Goal: Contribute content: Contribute content

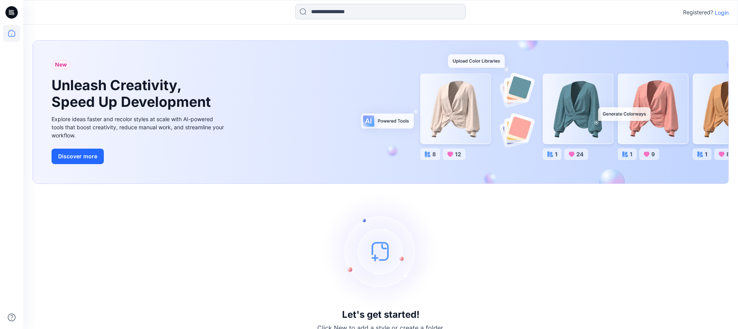
click at [721, 10] on p "Login" at bounding box center [722, 13] width 14 height 8
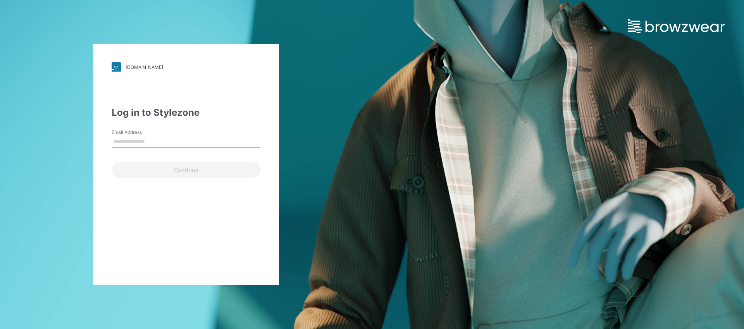
type input "**********"
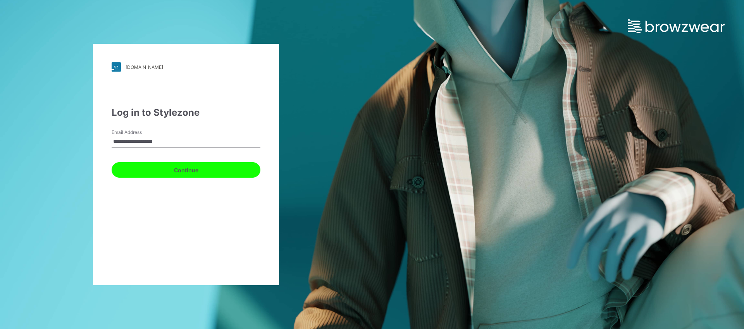
click at [179, 166] on button "Continue" at bounding box center [186, 170] width 149 height 16
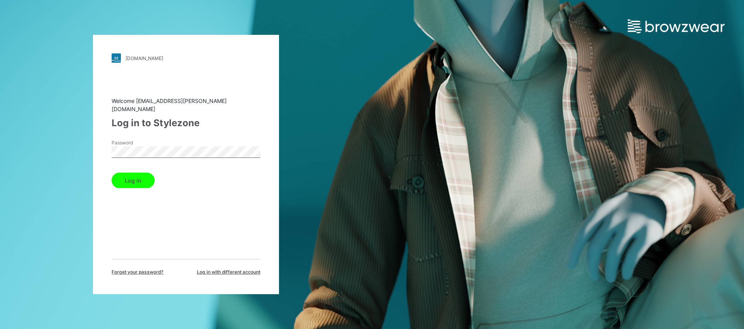
click at [120, 176] on button "Log in" at bounding box center [133, 181] width 43 height 16
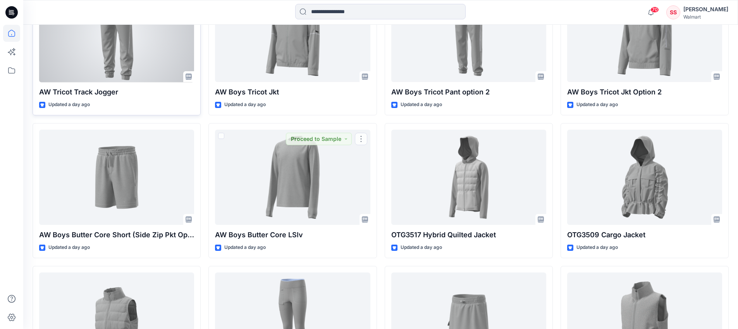
scroll to position [526, 0]
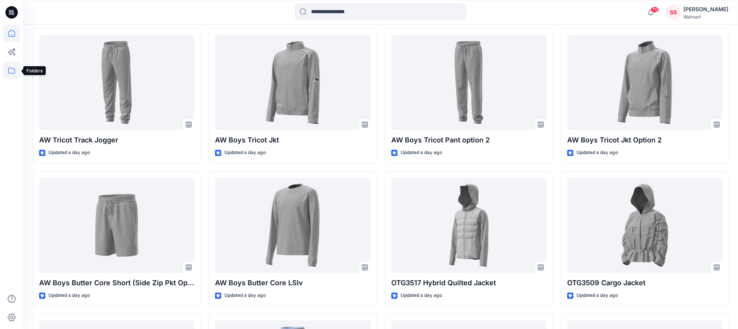
click at [11, 72] on icon at bounding box center [11, 70] width 17 height 17
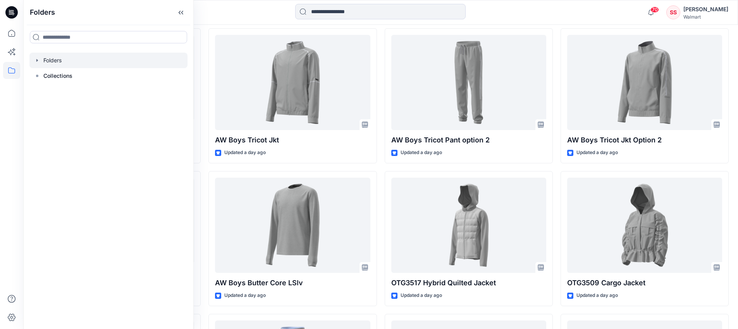
click at [59, 61] on div at bounding box center [108, 61] width 158 height 16
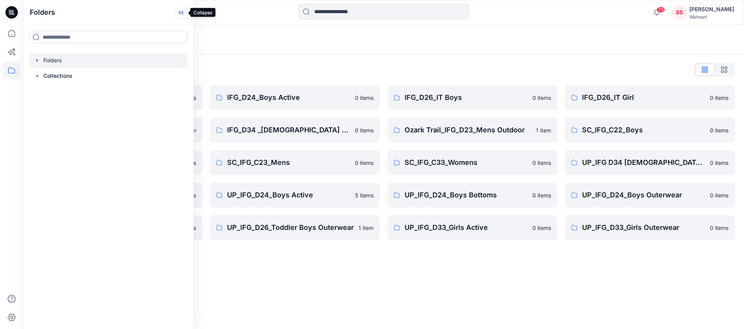
click at [177, 12] on icon at bounding box center [181, 12] width 12 height 13
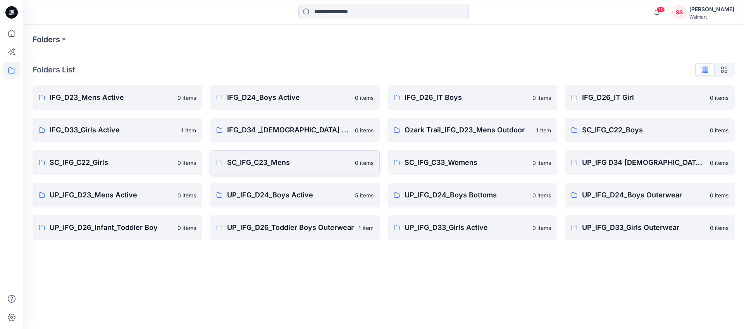
click at [276, 160] on p "SC_IFG_C23_Mens" at bounding box center [288, 162] width 123 height 11
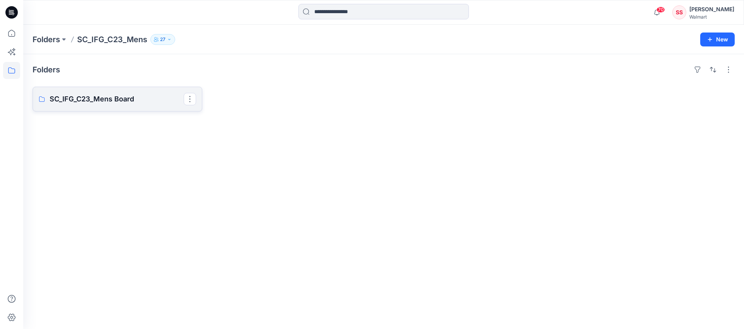
click at [67, 100] on p "SC_IFG_C23_Mens Board" at bounding box center [117, 99] width 134 height 11
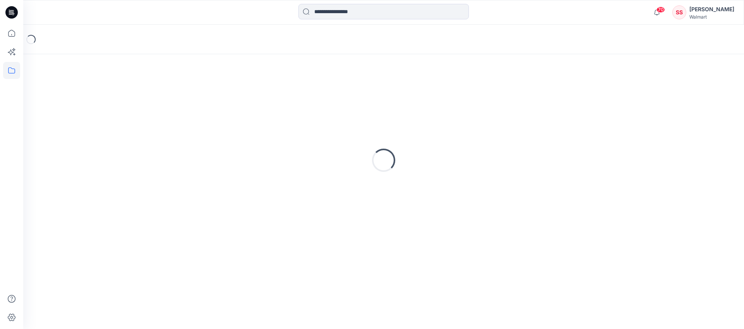
click at [67, 100] on div "Loading..." at bounding box center [384, 161] width 702 height 194
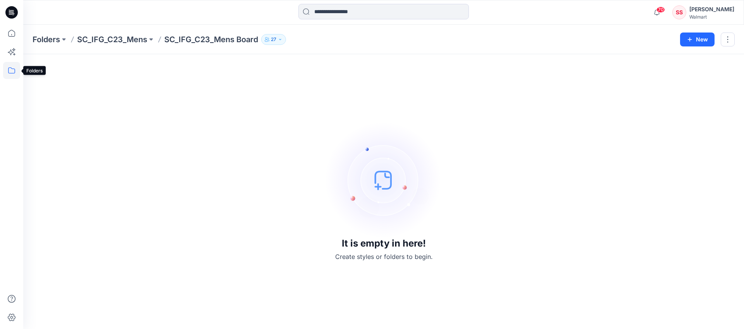
click at [7, 71] on icon at bounding box center [11, 70] width 17 height 17
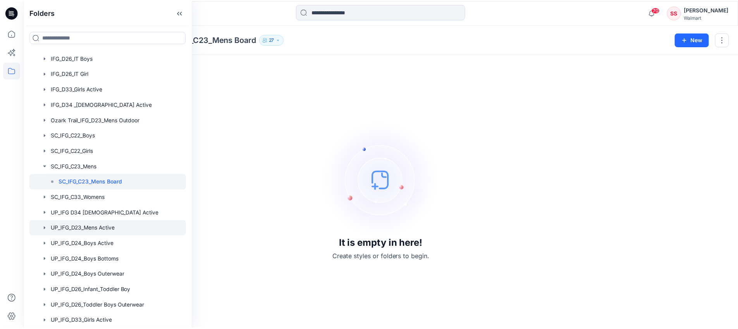
scroll to position [56, 0]
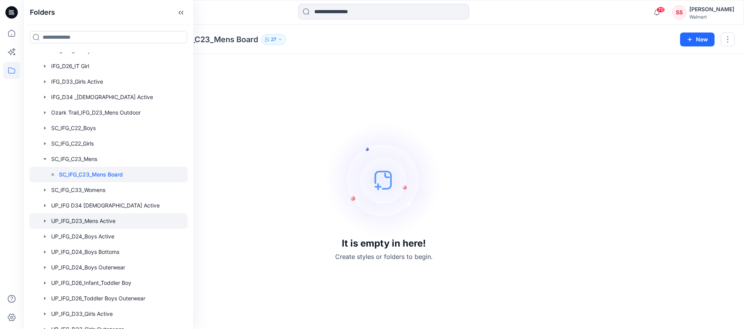
click at [100, 221] on div at bounding box center [108, 222] width 158 height 16
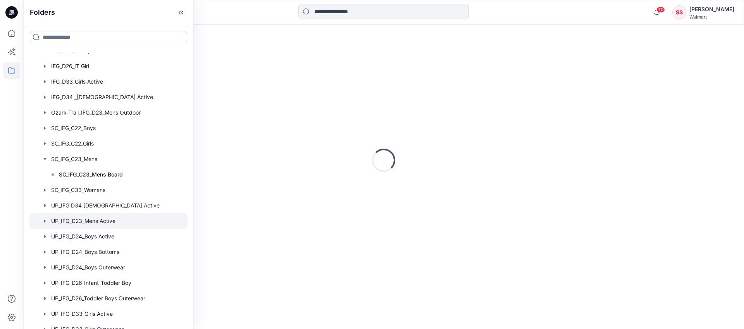
click at [100, 221] on div at bounding box center [108, 222] width 158 height 16
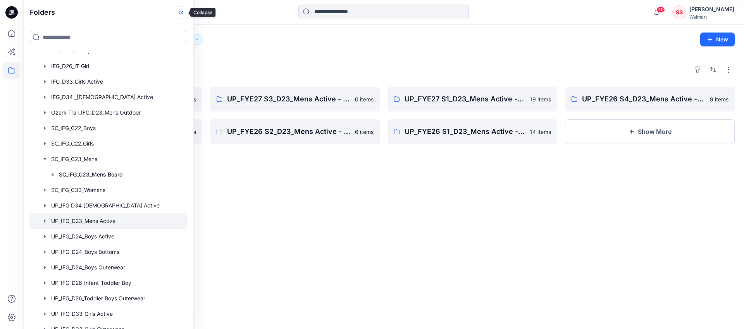
click at [179, 10] on icon at bounding box center [181, 12] width 12 height 13
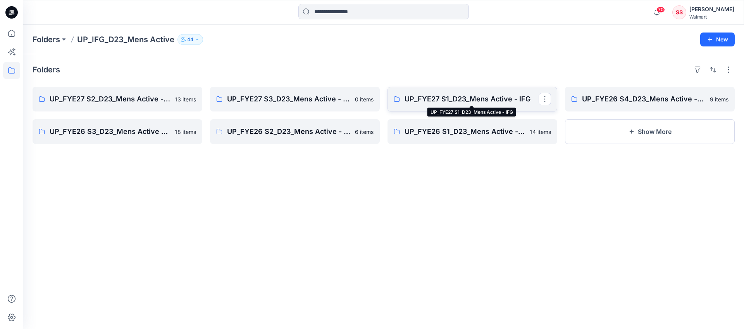
click at [454, 98] on p "UP_FYE27 S1_D23_Mens Active - IFG" at bounding box center [472, 99] width 134 height 11
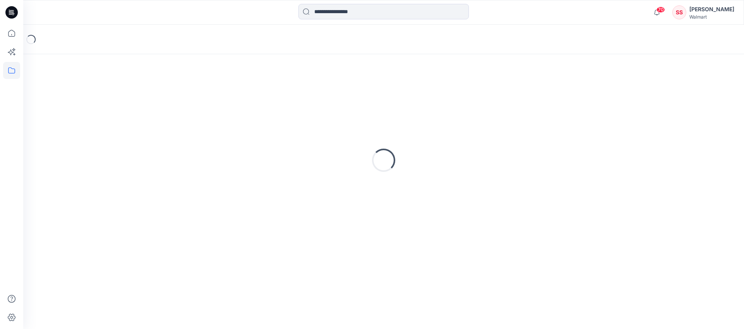
click at [454, 98] on div "Loading..." at bounding box center [384, 161] width 702 height 194
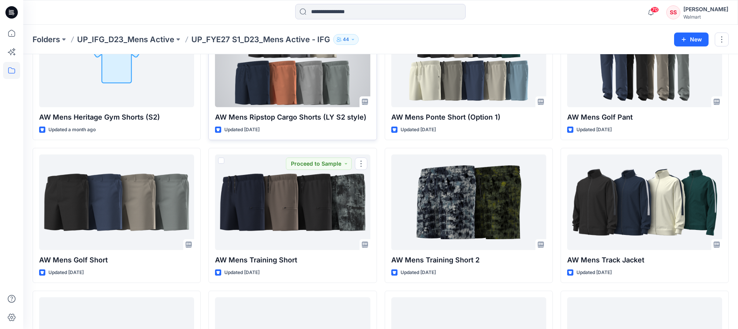
scroll to position [50, 0]
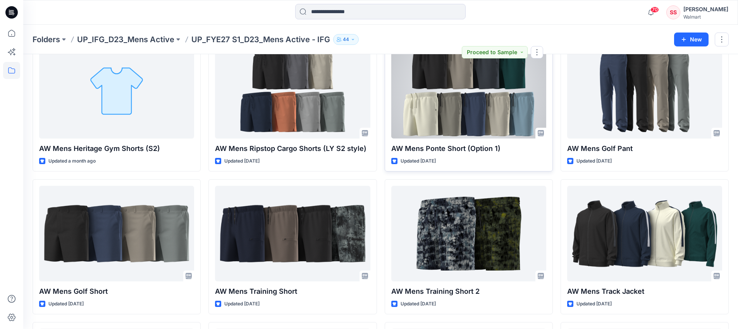
click at [469, 112] on div at bounding box center [469, 91] width 155 height 96
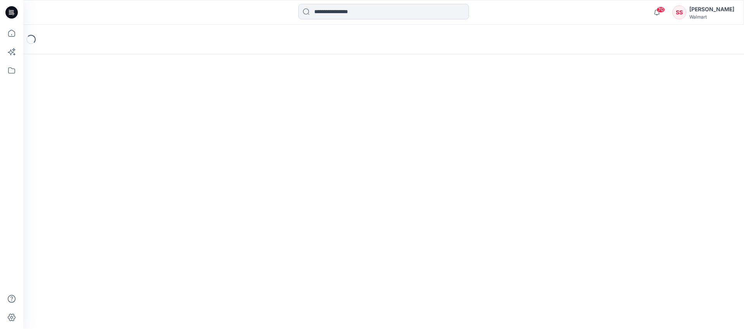
click at [469, 112] on div "Loading..." at bounding box center [383, 177] width 721 height 305
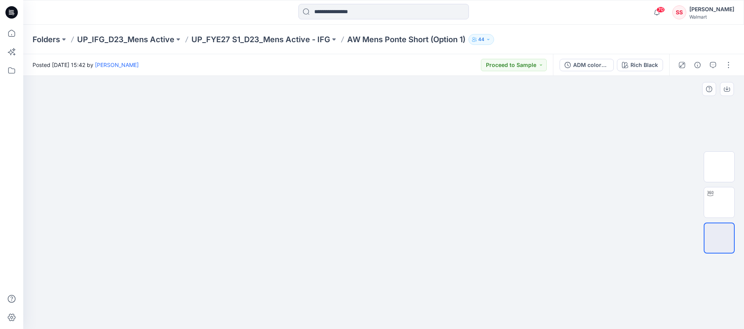
click at [534, 86] on img at bounding box center [384, 86] width 388 height 0
click at [719, 203] on img at bounding box center [719, 203] width 0 height 0
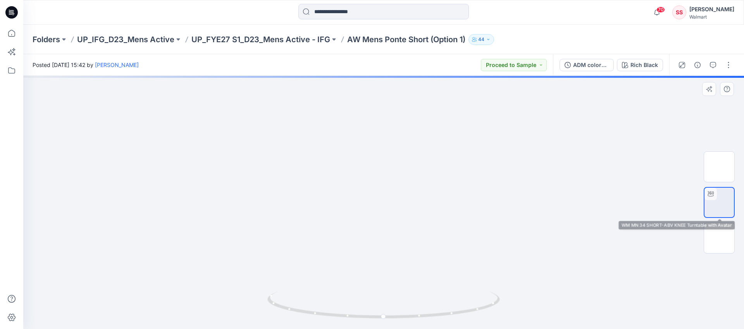
click at [719, 203] on img at bounding box center [719, 203] width 0 height 0
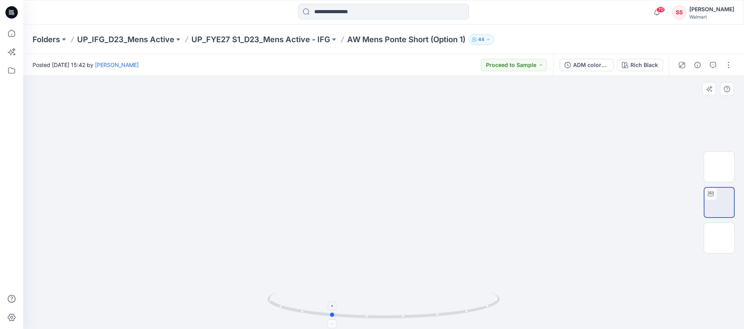
drag, startPoint x: 483, startPoint y: 312, endPoint x: 431, endPoint y: 298, distance: 54.5
click at [431, 299] on icon at bounding box center [384, 306] width 235 height 29
click at [11, 70] on icon at bounding box center [11, 70] width 17 height 17
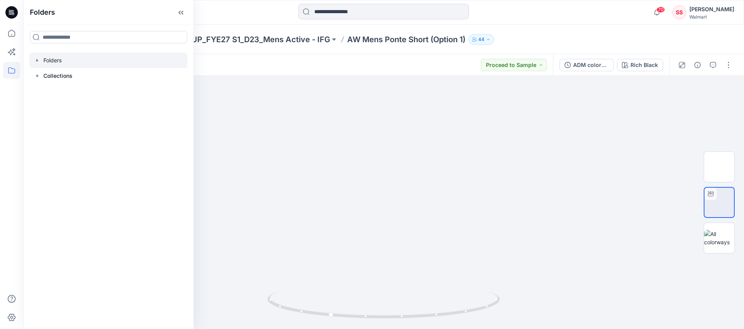
click at [61, 63] on div at bounding box center [108, 61] width 158 height 16
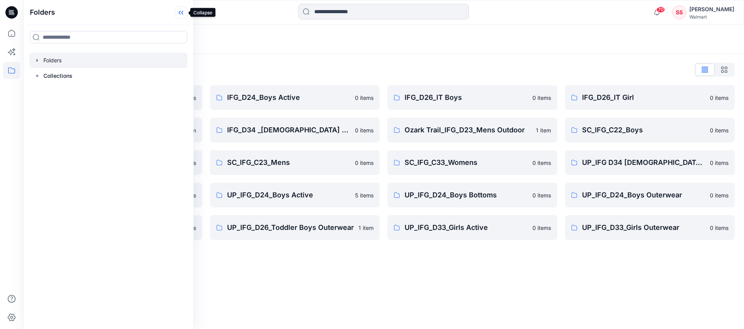
click at [181, 13] on icon at bounding box center [181, 12] width 12 height 13
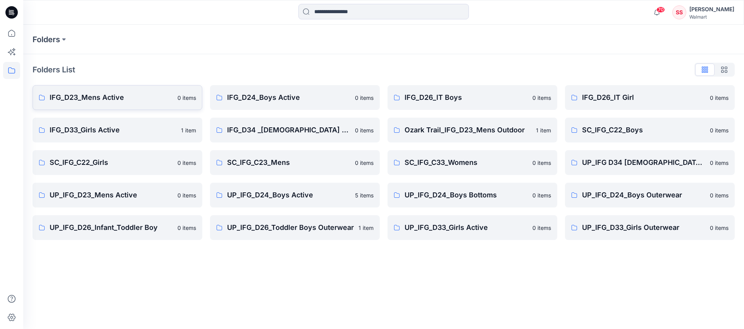
click at [105, 99] on p "IFG_D23_Mens Active" at bounding box center [111, 97] width 123 height 11
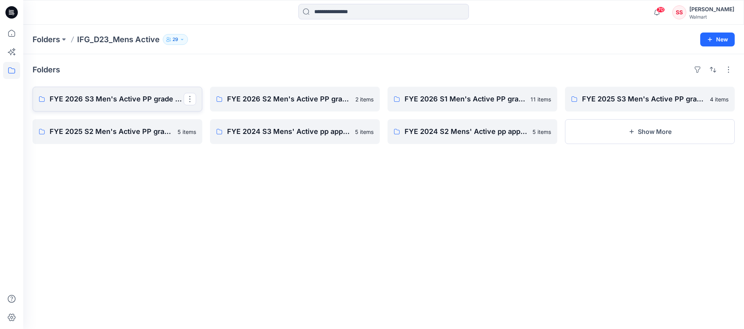
click at [110, 101] on p "FYE 2026 S3 Men's Active PP grade verification" at bounding box center [117, 99] width 134 height 11
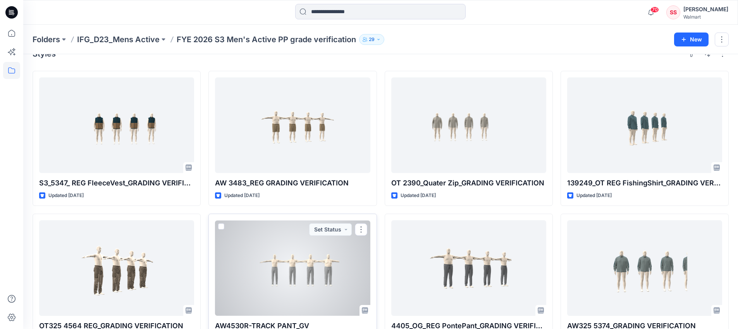
scroll to position [1, 0]
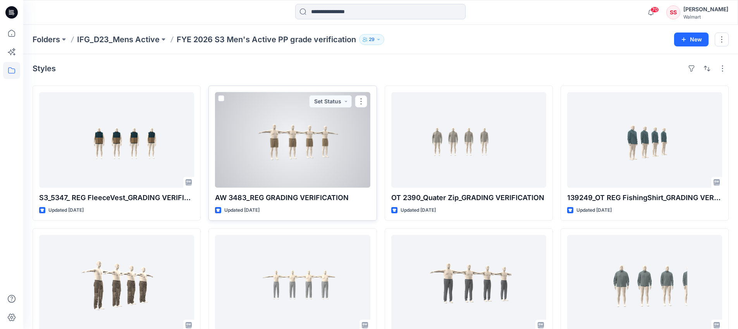
click at [309, 162] on div at bounding box center [292, 140] width 155 height 96
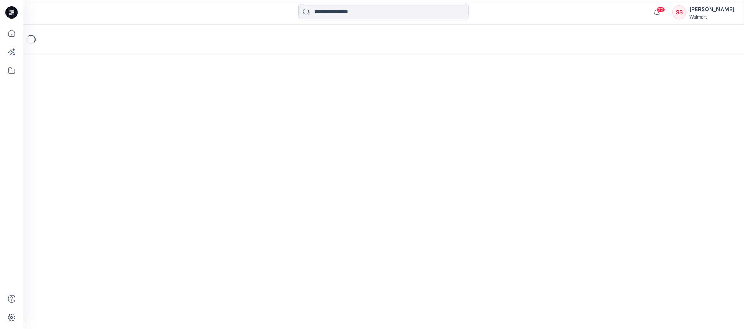
click at [309, 162] on div "Loading..." at bounding box center [383, 177] width 721 height 305
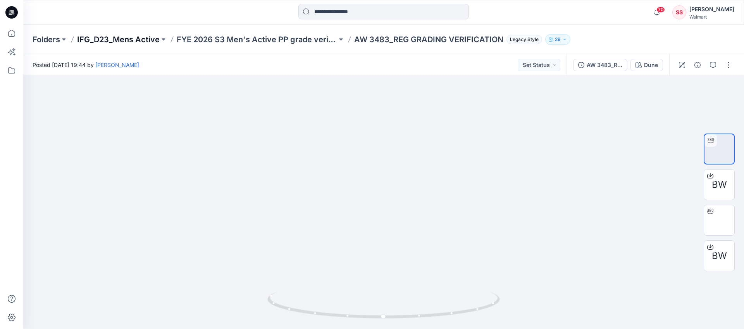
click at [109, 38] on p "IFG_D23_Mens Active" at bounding box center [118, 39] width 83 height 11
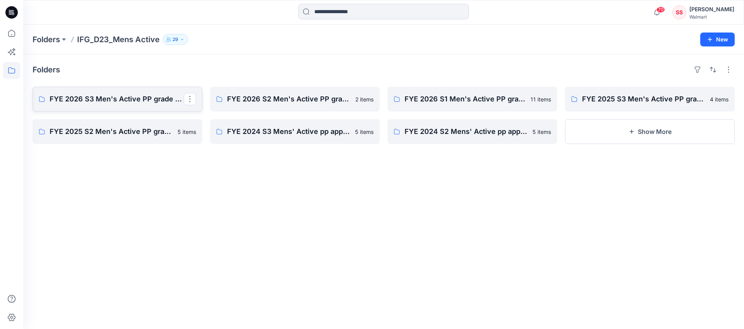
click at [99, 97] on p "FYE 2026 S3 Men's Active PP grade verification" at bounding box center [117, 99] width 134 height 11
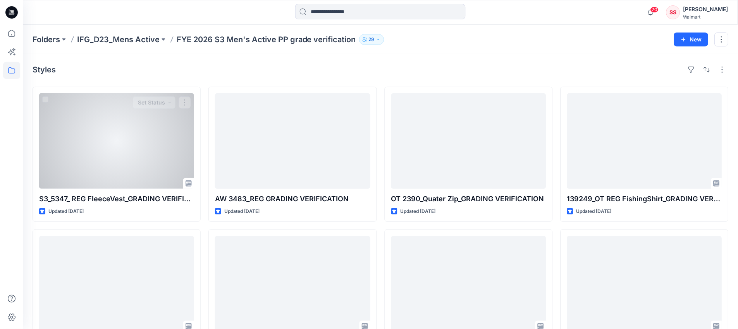
click at [99, 97] on div at bounding box center [116, 141] width 155 height 96
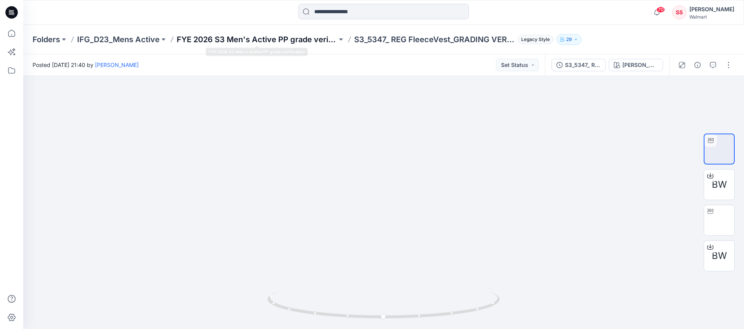
click at [217, 40] on p "FYE 2026 S3 Men's Active PP grade verification" at bounding box center [257, 39] width 160 height 11
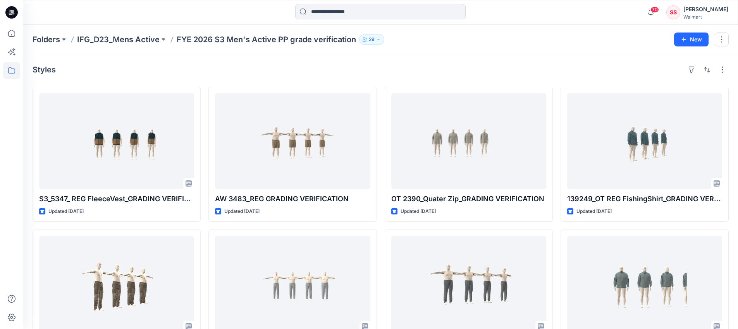
click at [256, 39] on p "FYE 2026 S3 Men's Active PP grade verification" at bounding box center [266, 39] width 179 height 11
click at [228, 36] on p "FYE 2026 S3 Men's Active PP grade verification" at bounding box center [266, 39] width 179 height 11
click at [128, 38] on p "IFG_D23_Mens Active" at bounding box center [118, 39] width 83 height 11
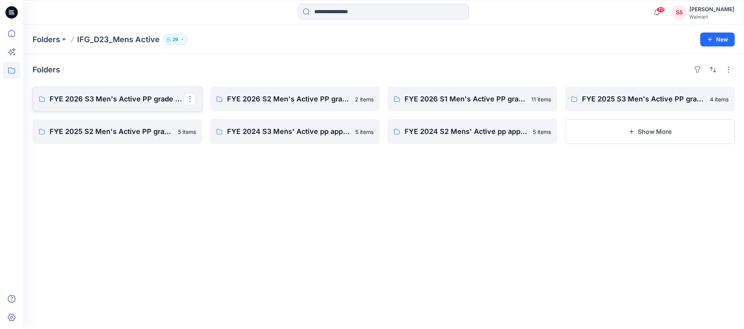
click at [107, 102] on p "FYE 2026 S3 Men's Active PP grade verification" at bounding box center [117, 99] width 134 height 11
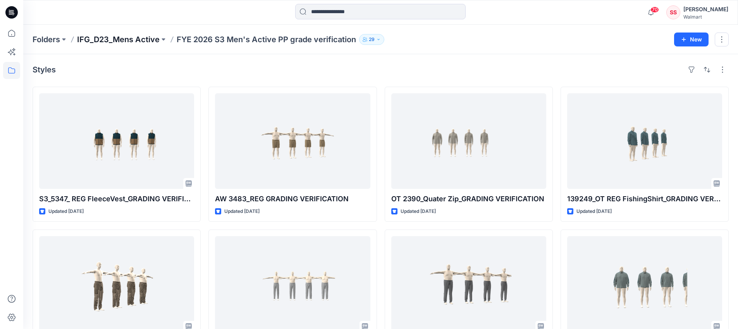
click at [135, 38] on p "IFG_D23_Mens Active" at bounding box center [118, 39] width 83 height 11
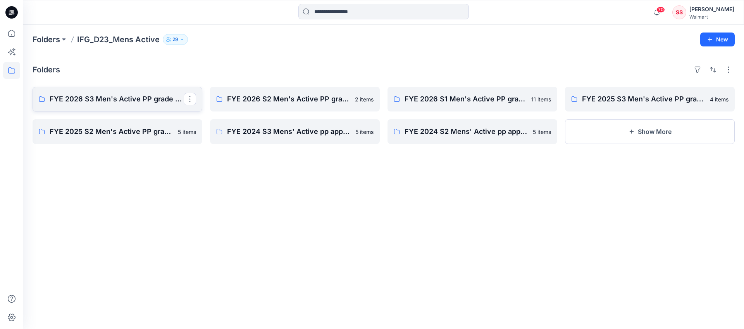
click at [91, 101] on p "FYE 2026 S3 Men's Active PP grade verification" at bounding box center [117, 99] width 134 height 11
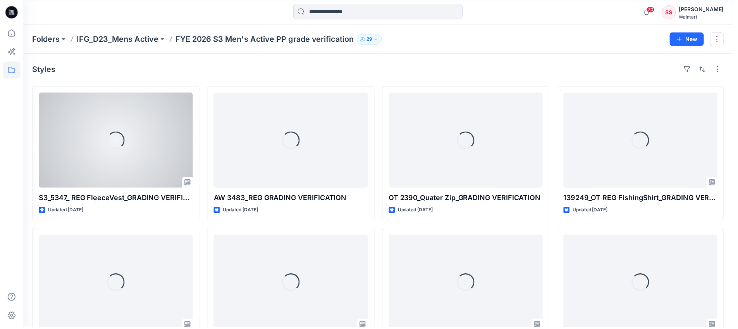
click at [91, 101] on div "Loading..." at bounding box center [116, 141] width 155 height 96
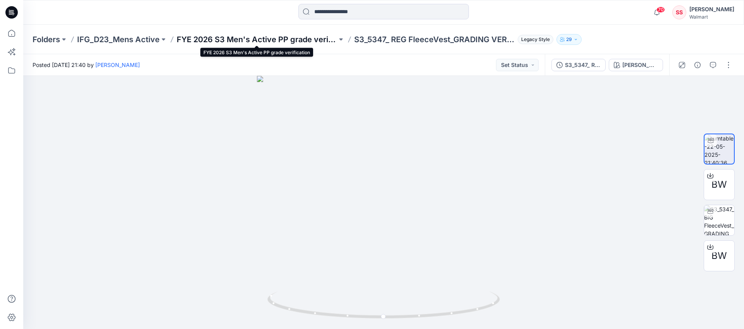
click at [206, 36] on p "FYE 2026 S3 Men's Active PP grade verification" at bounding box center [257, 39] width 160 height 11
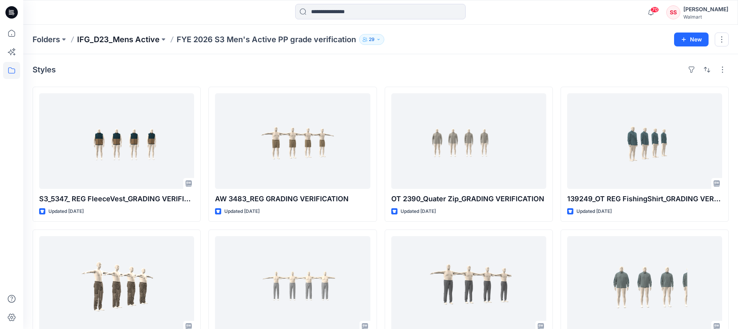
click at [122, 34] on p "IFG_D23_Mens Active" at bounding box center [118, 39] width 83 height 11
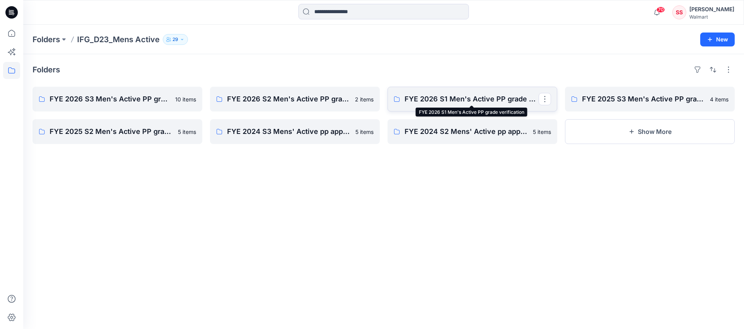
click at [440, 99] on p "FYE 2026 S1 Men's Active PP grade verification" at bounding box center [472, 99] width 134 height 11
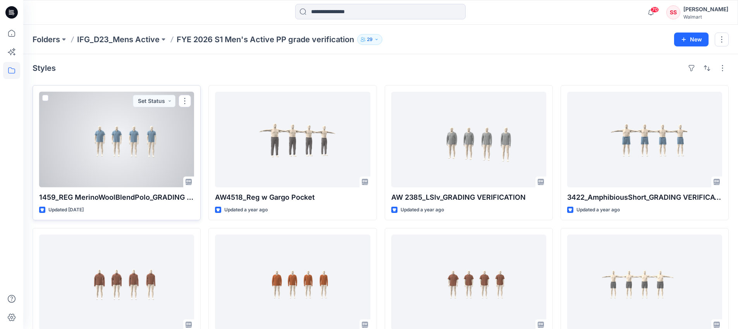
scroll to position [3, 0]
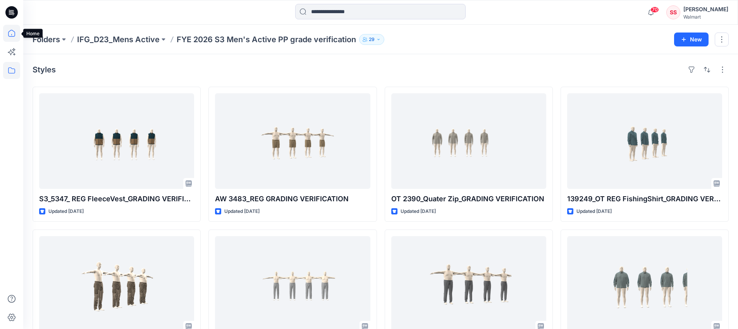
click at [14, 31] on icon at bounding box center [11, 33] width 7 height 7
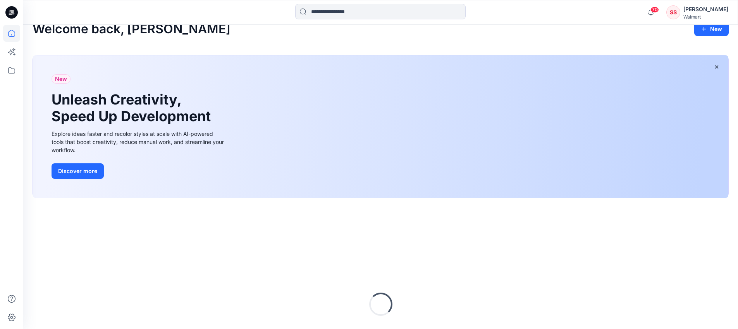
scroll to position [93, 0]
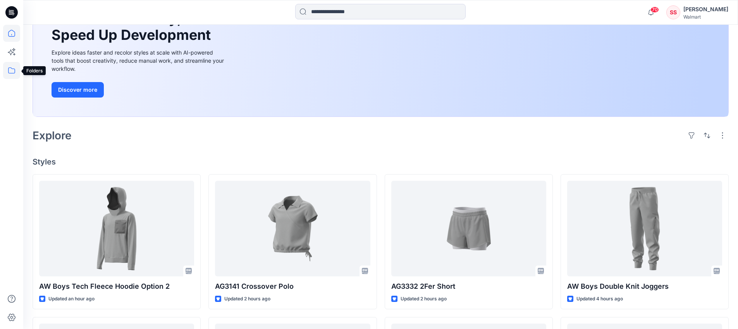
click at [10, 69] on icon at bounding box center [11, 70] width 17 height 17
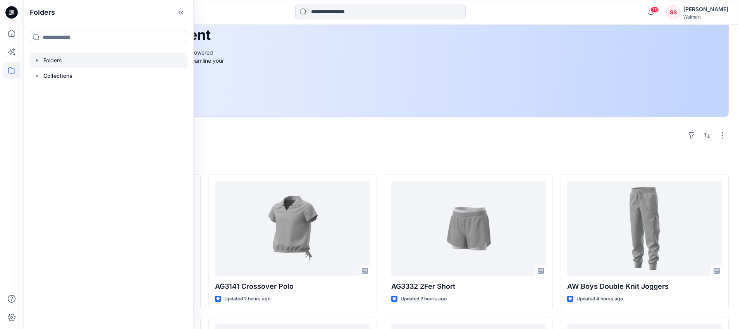
click at [46, 60] on div at bounding box center [108, 61] width 158 height 16
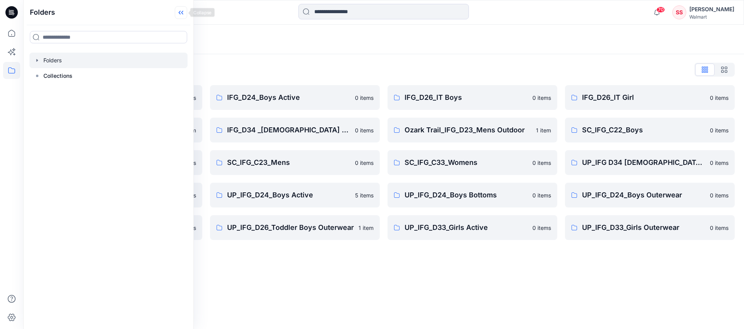
click at [184, 12] on icon at bounding box center [181, 12] width 12 height 13
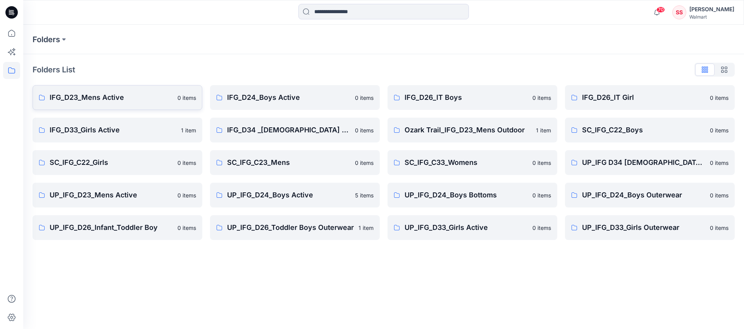
click at [109, 98] on p "IFG_D23_Mens Active" at bounding box center [111, 97] width 123 height 11
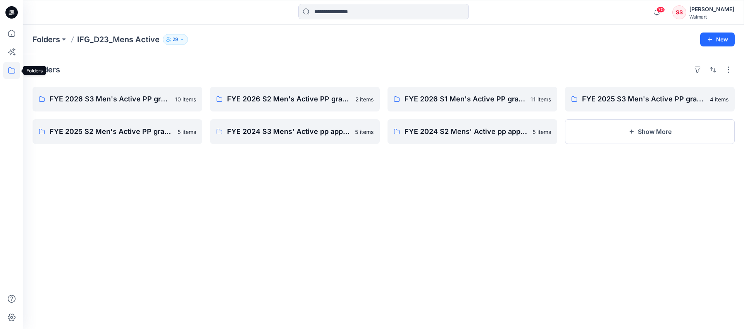
click at [9, 73] on icon at bounding box center [11, 70] width 7 height 6
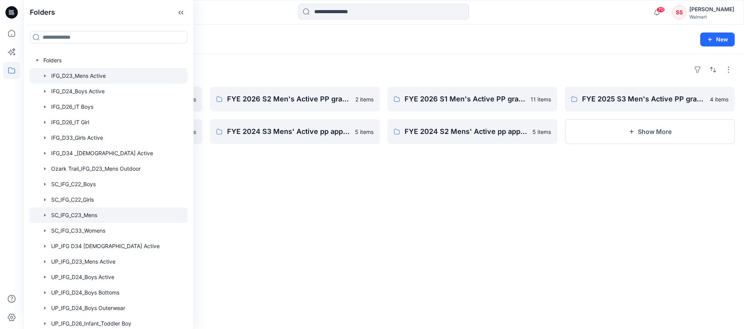
click at [96, 216] on div at bounding box center [108, 216] width 158 height 16
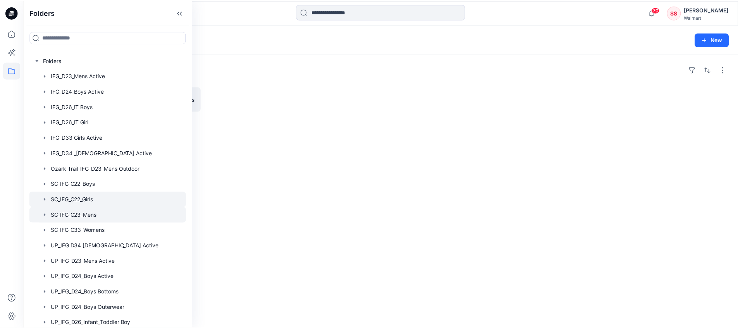
scroll to position [64, 0]
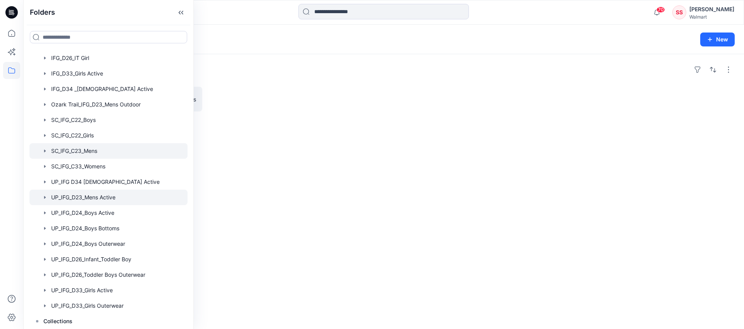
click at [98, 200] on div at bounding box center [108, 198] width 158 height 16
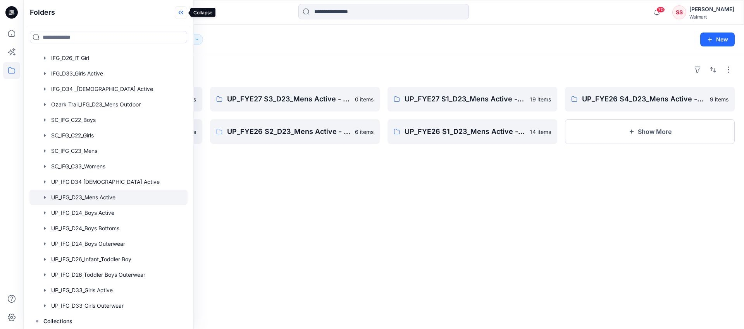
click at [177, 12] on icon at bounding box center [181, 12] width 12 height 13
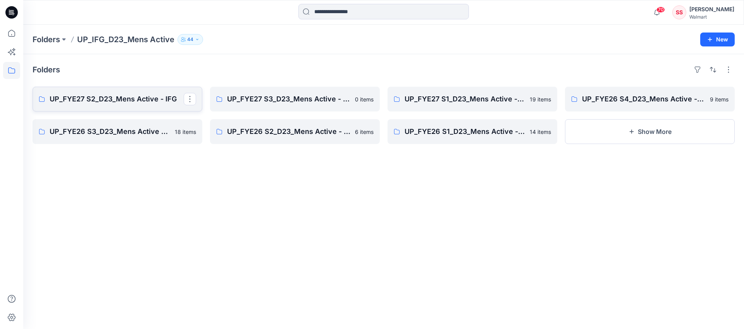
click at [129, 98] on p "UP_FYE27 S2_D23_Mens Active - IFG" at bounding box center [117, 99] width 134 height 11
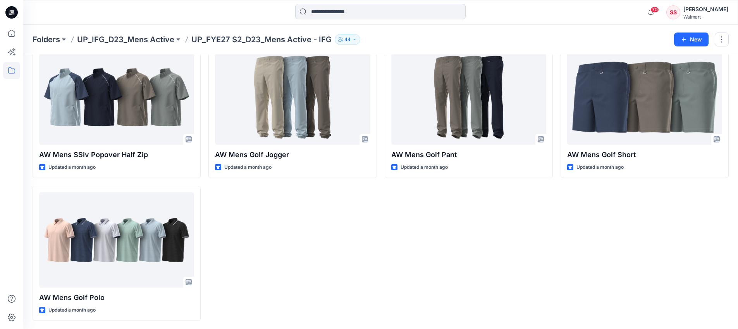
scroll to position [331, 0]
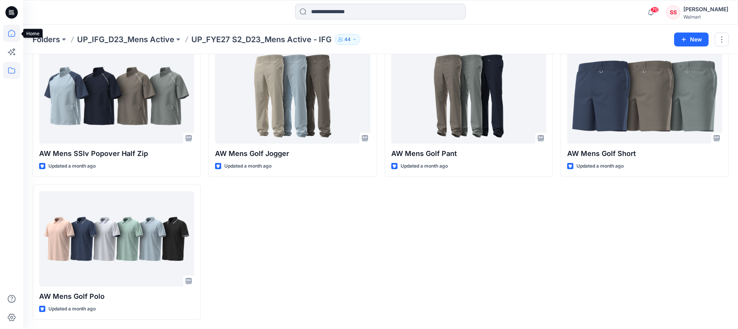
click at [7, 35] on icon at bounding box center [11, 33] width 17 height 17
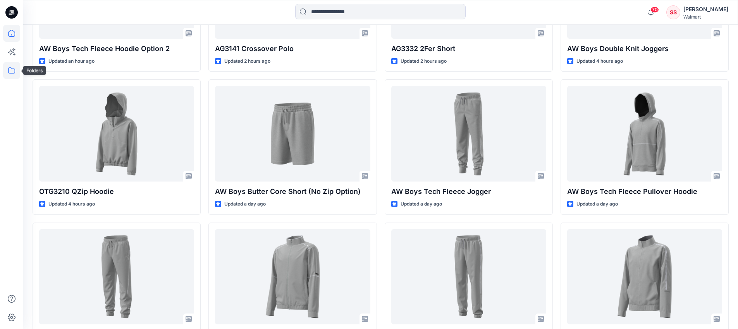
click at [11, 67] on icon at bounding box center [11, 70] width 17 height 17
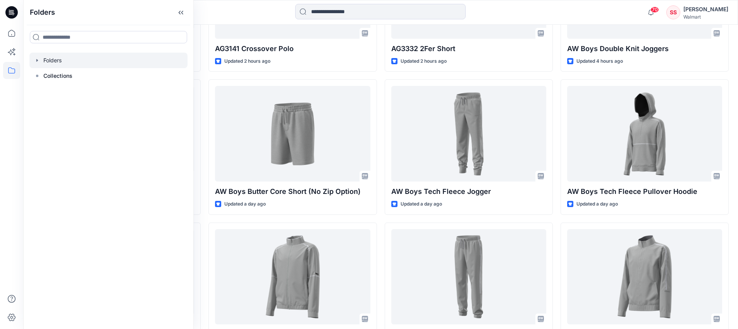
click at [53, 62] on div at bounding box center [108, 61] width 158 height 16
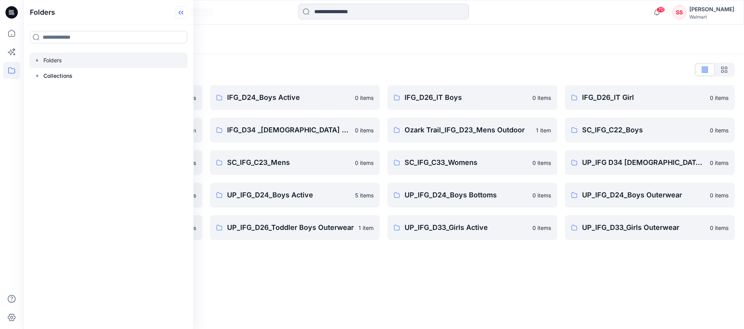
click at [177, 10] on icon at bounding box center [181, 12] width 12 height 13
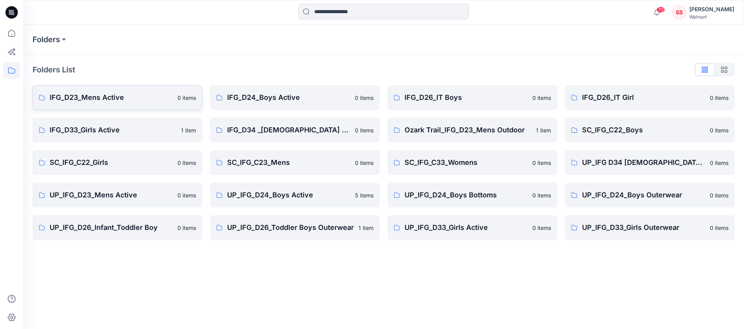
click at [98, 98] on p "IFG_D23_Mens Active" at bounding box center [111, 97] width 123 height 11
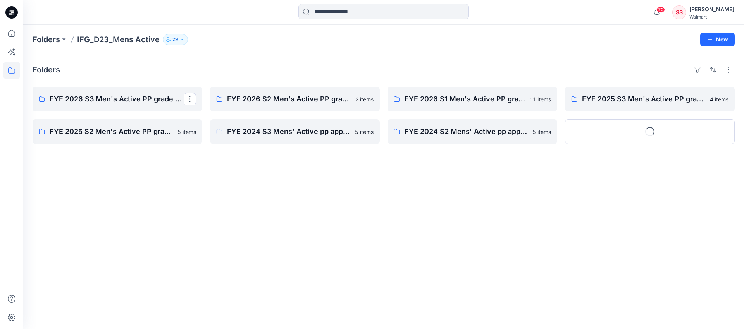
click at [98, 98] on p "FYE 2026 S3 Men's Active PP grade verification" at bounding box center [117, 99] width 134 height 11
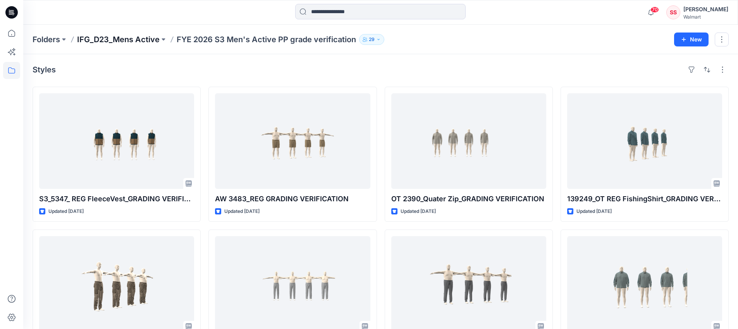
click at [118, 36] on p "IFG_D23_Mens Active" at bounding box center [118, 39] width 83 height 11
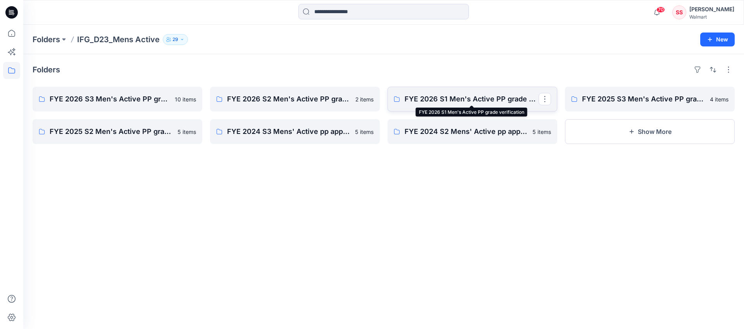
click at [425, 98] on p "FYE 2026 S1 Men's Active PP grade verification" at bounding box center [472, 99] width 134 height 11
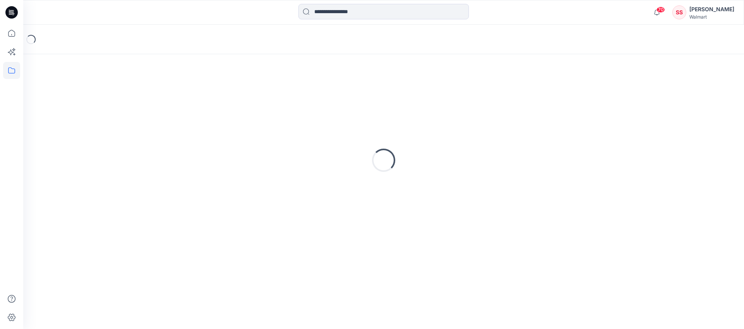
click at [425, 98] on div "Loading..." at bounding box center [384, 161] width 702 height 194
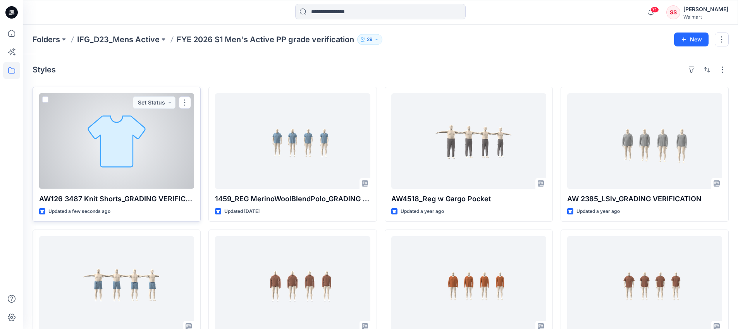
click at [141, 152] on div at bounding box center [116, 141] width 155 height 96
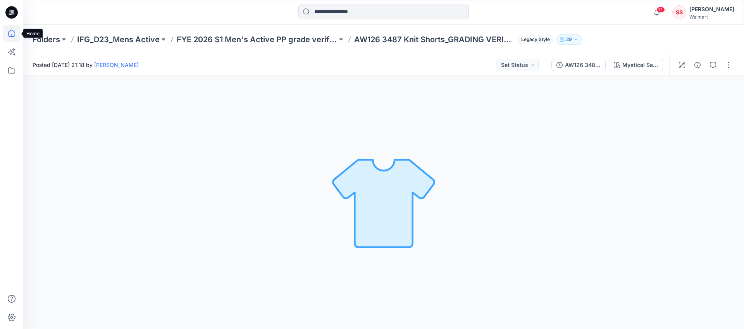
click at [11, 35] on icon at bounding box center [11, 33] width 17 height 17
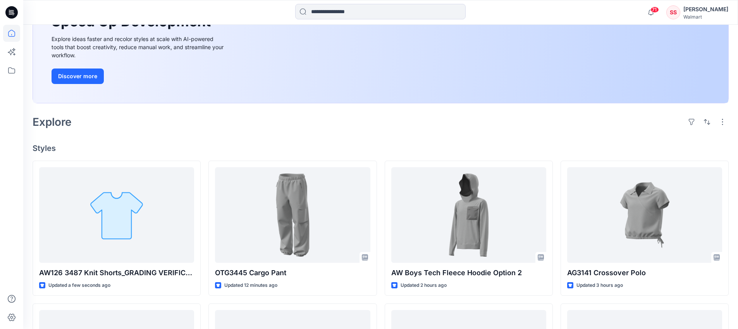
scroll to position [125, 0]
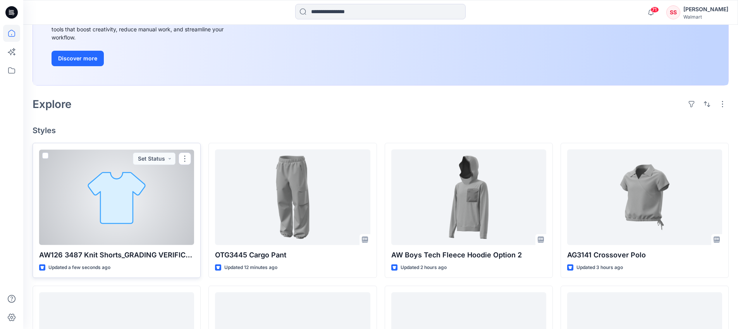
click at [117, 193] on div at bounding box center [116, 198] width 155 height 96
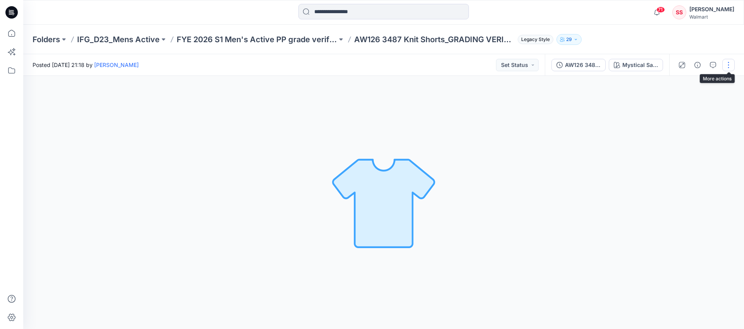
click at [728, 65] on button "button" at bounding box center [729, 65] width 12 height 12
click at [683, 80] on p "Edit" at bounding box center [679, 83] width 10 height 8
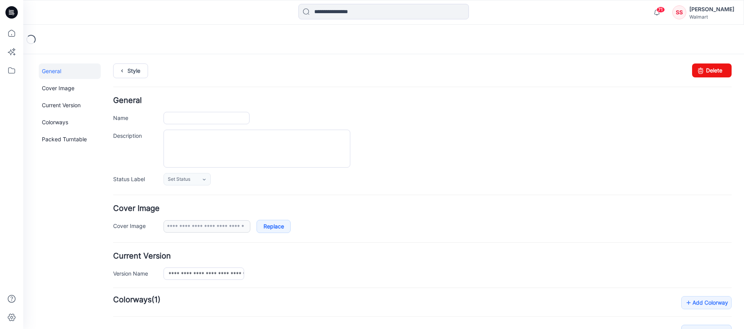
type input "**********"
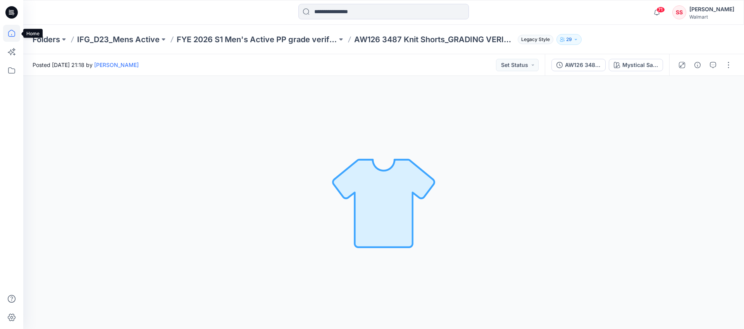
click at [11, 33] on icon at bounding box center [11, 33] width 17 height 17
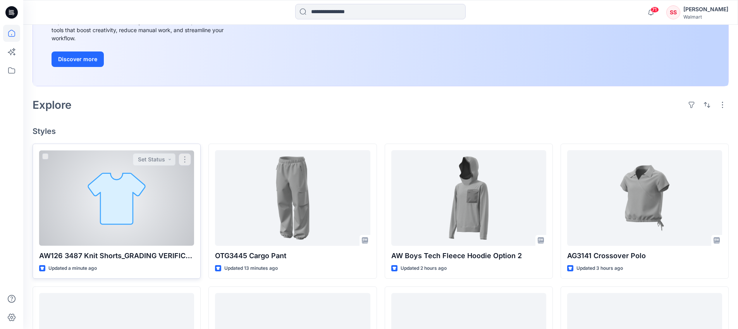
scroll to position [128, 0]
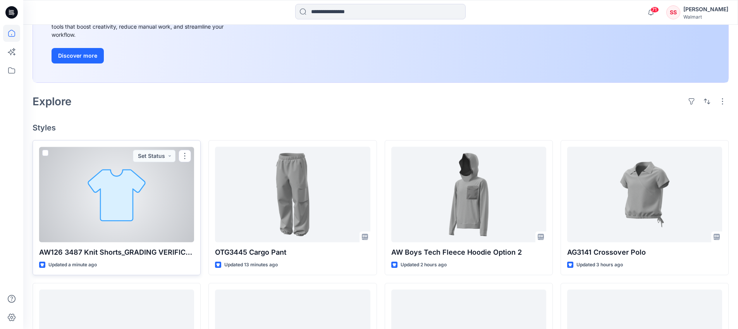
click at [139, 212] on div at bounding box center [116, 195] width 155 height 96
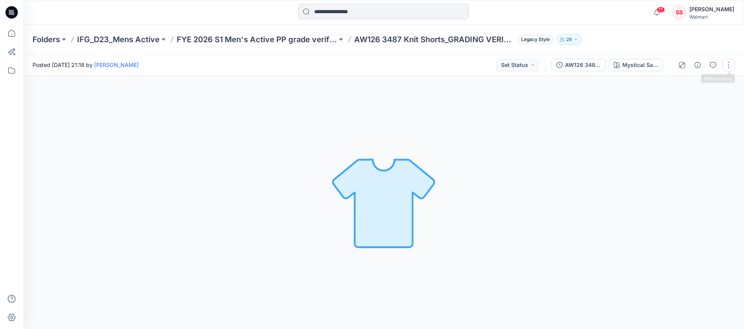
click at [730, 66] on button "button" at bounding box center [729, 65] width 12 height 12
click at [680, 83] on p "Edit" at bounding box center [679, 83] width 10 height 8
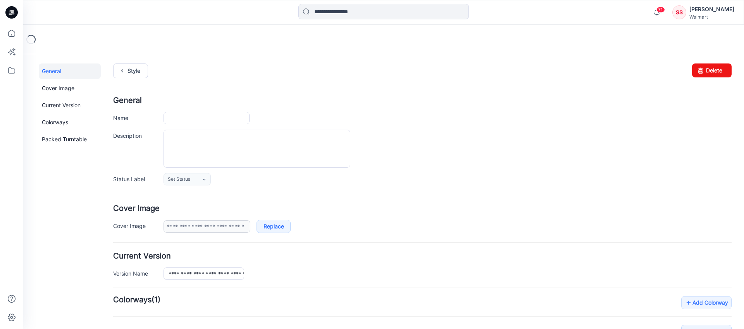
type input "**********"
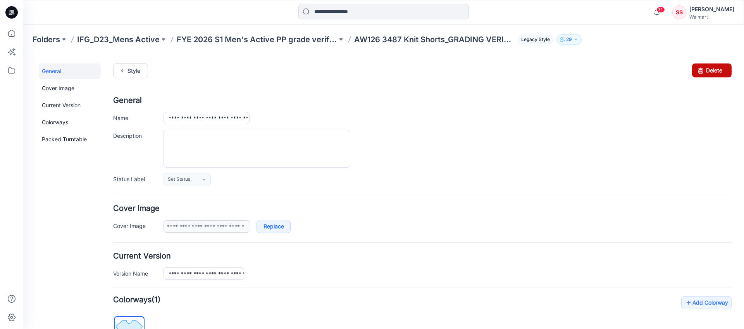
click at [704, 72] on link "Delete" at bounding box center [712, 71] width 40 height 14
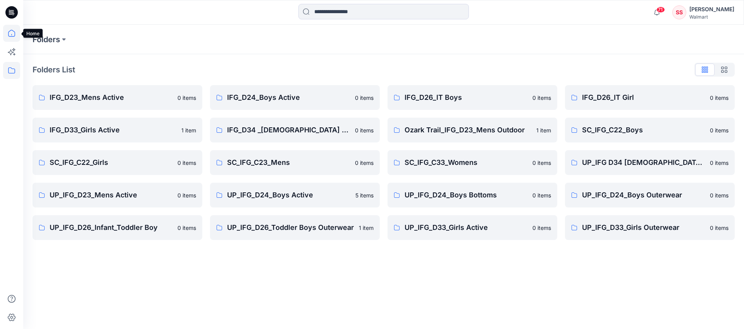
click at [13, 34] on icon at bounding box center [11, 33] width 17 height 17
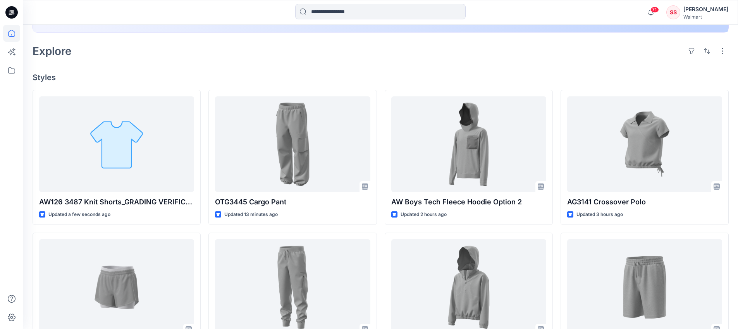
scroll to position [193, 0]
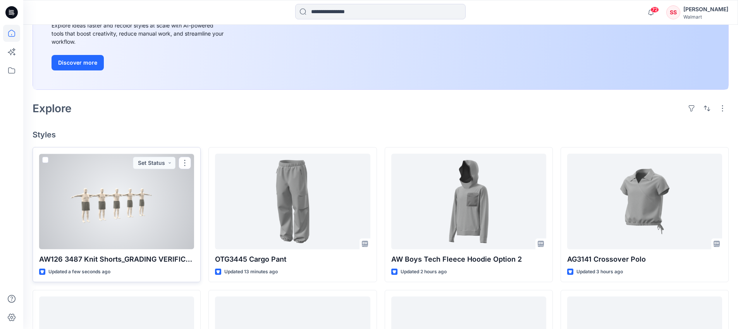
scroll to position [144, 0]
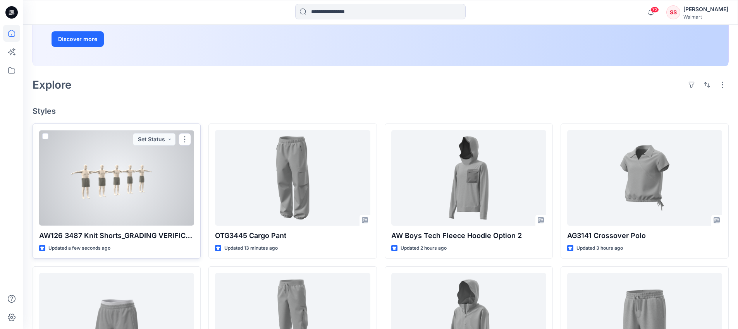
click at [138, 185] on div at bounding box center [116, 178] width 155 height 96
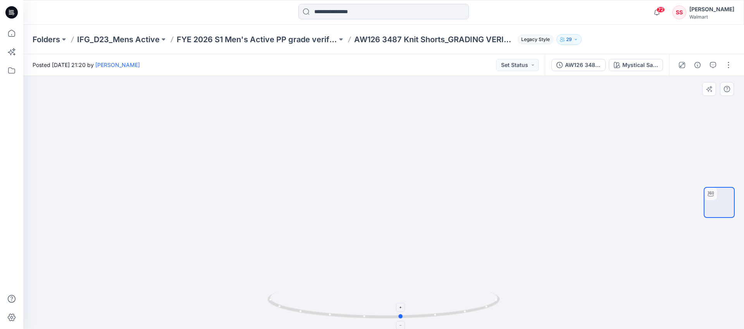
drag, startPoint x: 314, startPoint y: 316, endPoint x: 333, endPoint y: 317, distance: 19.0
click at [333, 317] on icon at bounding box center [384, 306] width 235 height 29
drag, startPoint x: 433, startPoint y: 315, endPoint x: 531, endPoint y: 301, distance: 99.5
click at [531, 301] on div at bounding box center [383, 203] width 721 height 254
drag, startPoint x: 350, startPoint y: 315, endPoint x: 446, endPoint y: 318, distance: 96.2
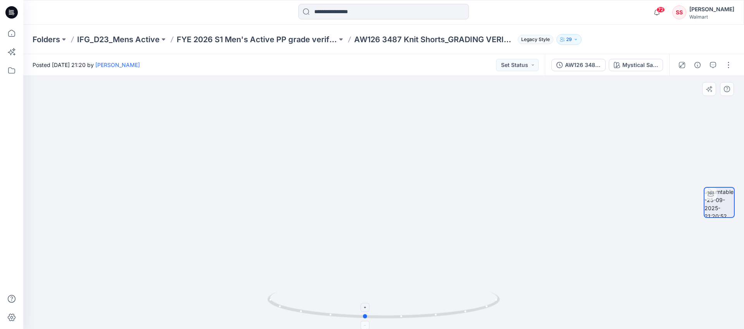
click at [446, 318] on icon at bounding box center [384, 306] width 235 height 29
drag, startPoint x: 283, startPoint y: 308, endPoint x: 282, endPoint y: 302, distance: 5.9
click at [282, 302] on icon at bounding box center [384, 306] width 235 height 29
click at [725, 64] on button "button" at bounding box center [729, 65] width 12 height 12
click at [678, 83] on p "Edit" at bounding box center [679, 83] width 10 height 8
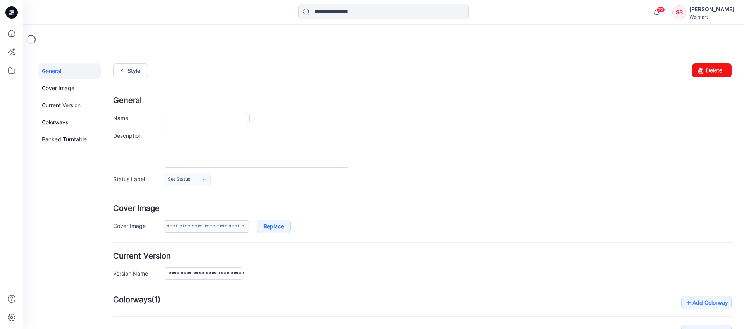
type input "**********"
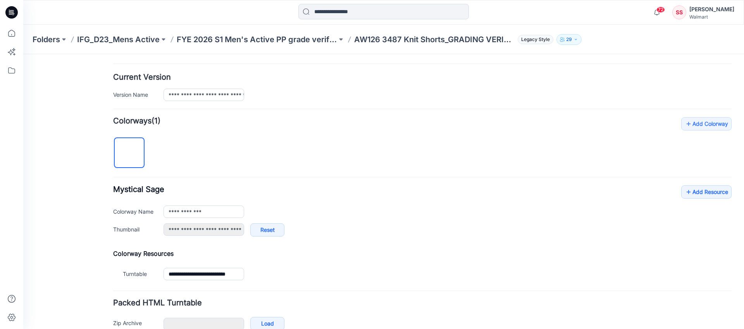
scroll to position [222, 0]
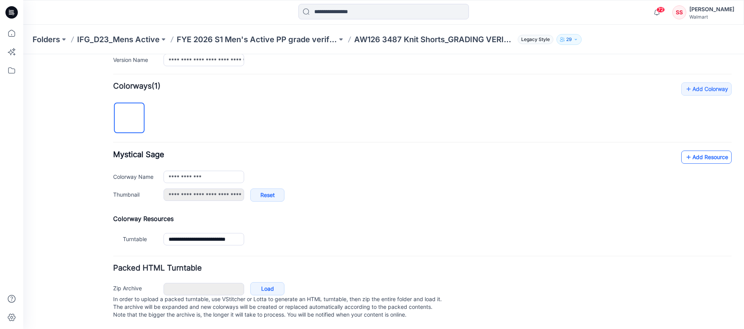
click at [693, 151] on link "Add Resource" at bounding box center [706, 157] width 50 height 13
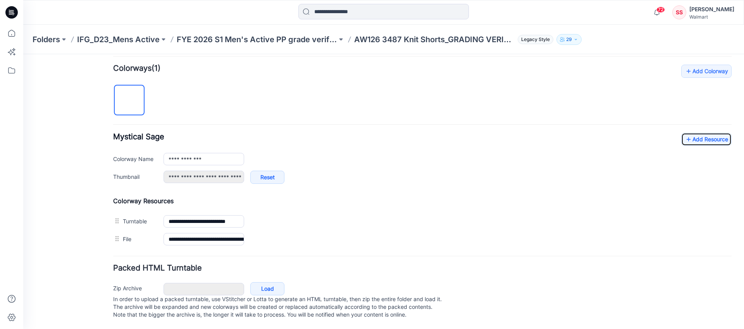
scroll to position [240, 0]
click at [266, 283] on link "Load" at bounding box center [267, 289] width 34 height 13
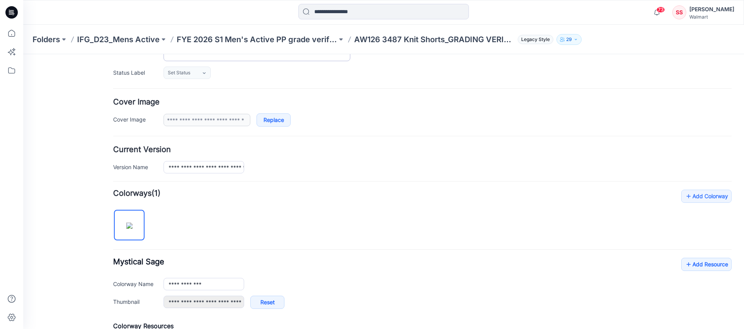
scroll to position [0, 0]
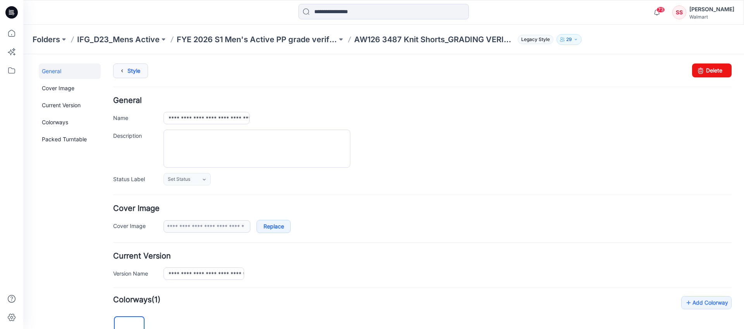
click at [125, 68] on icon at bounding box center [122, 71] width 11 height 14
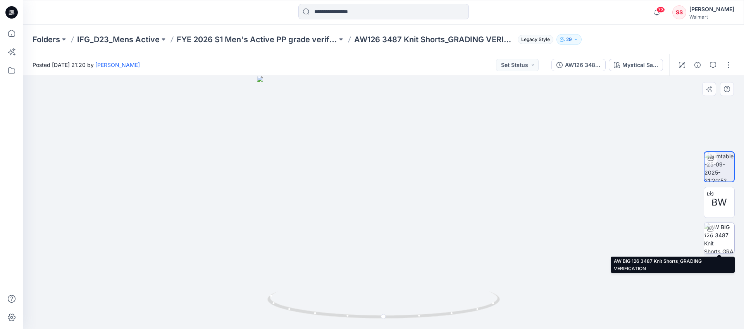
click at [715, 240] on img at bounding box center [719, 238] width 30 height 30
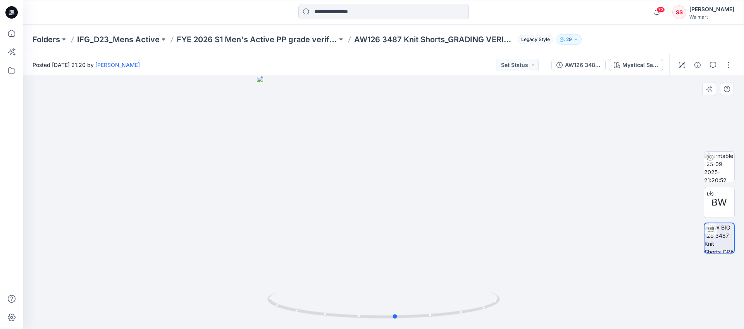
drag, startPoint x: 395, startPoint y: 317, endPoint x: 174, endPoint y: 281, distance: 223.5
click at [174, 281] on div at bounding box center [383, 203] width 721 height 254
click at [728, 63] on button "button" at bounding box center [729, 65] width 12 height 12
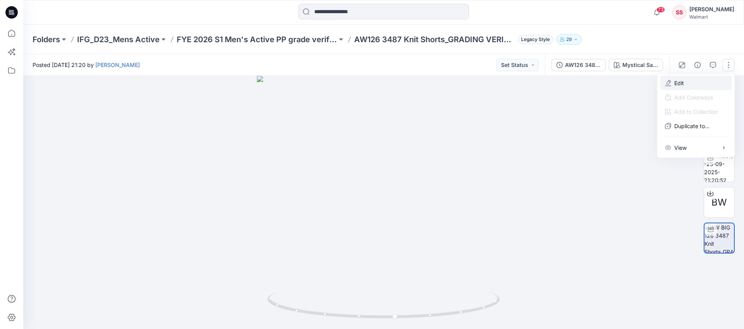
click at [680, 82] on p "Edit" at bounding box center [679, 83] width 10 height 8
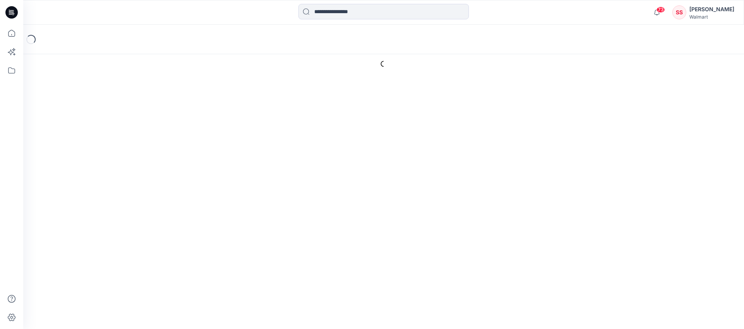
type input "**********"
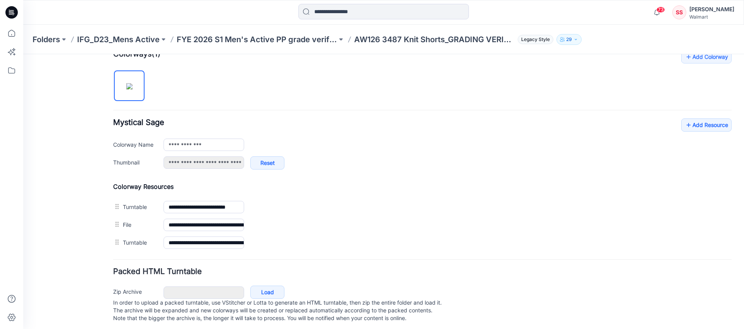
scroll to position [258, 0]
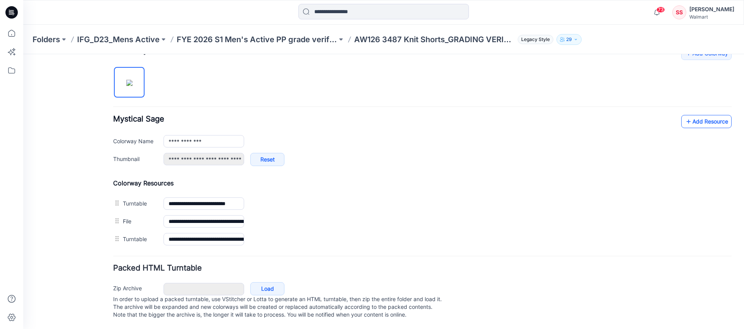
click at [691, 115] on link "Add Resource" at bounding box center [706, 121] width 50 height 13
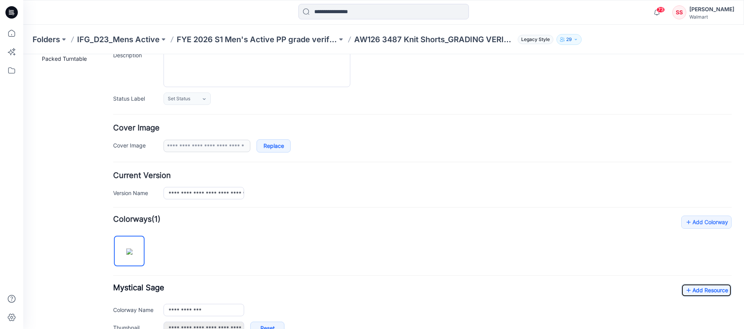
scroll to position [0, 0]
